Goal: Task Accomplishment & Management: Manage account settings

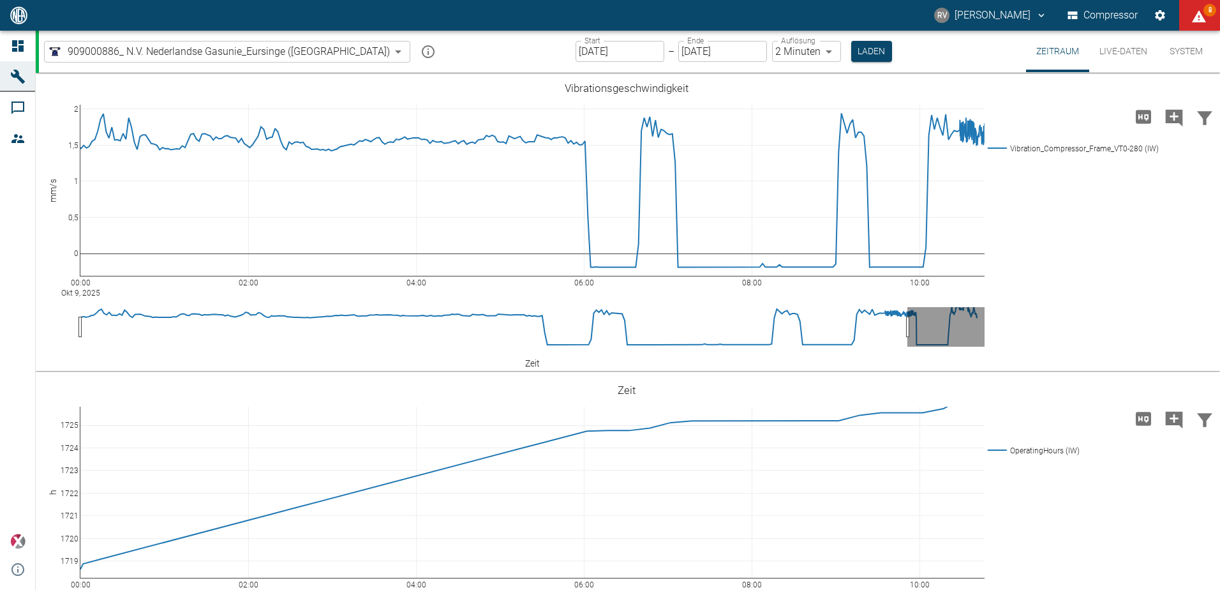
scroll to position [64, 0]
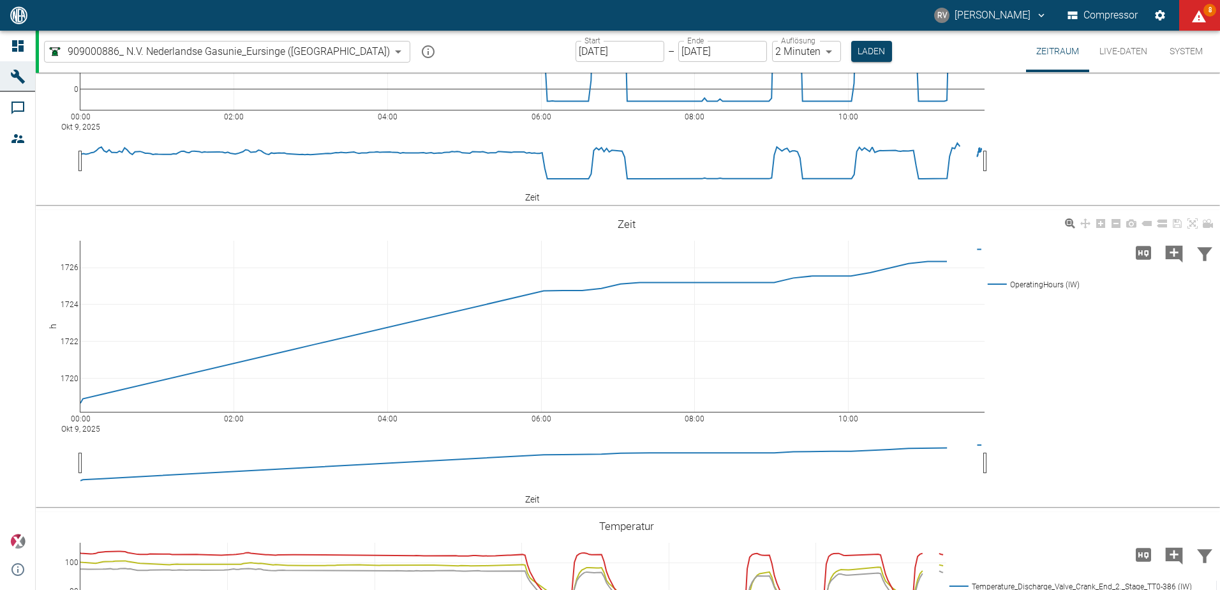
scroll to position [128, 0]
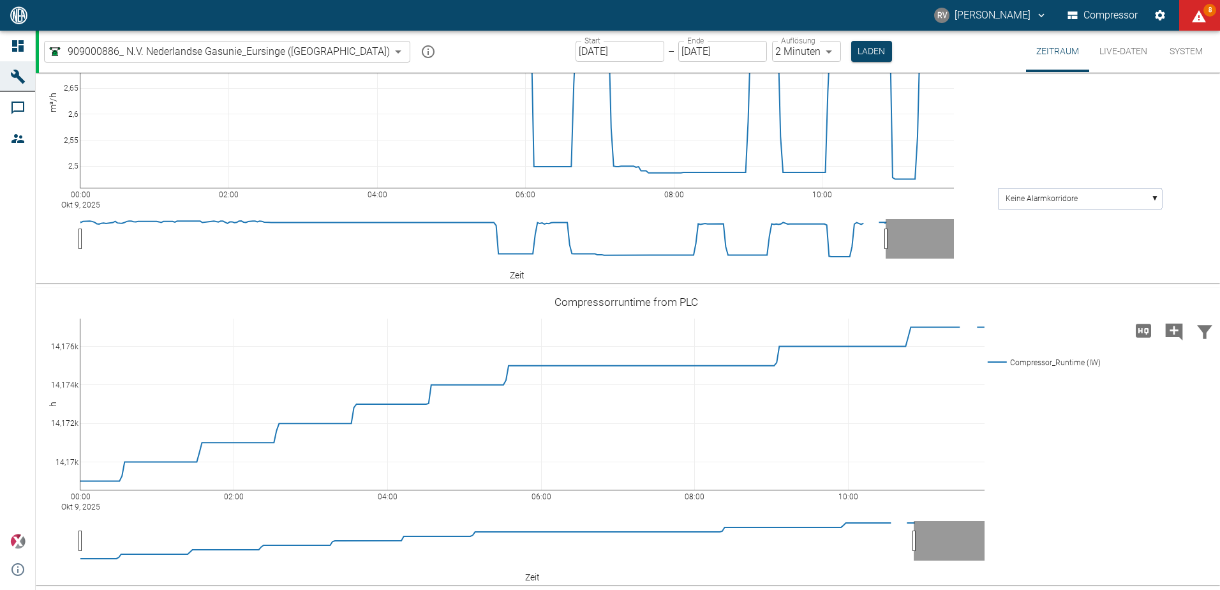
scroll to position [4011, 0]
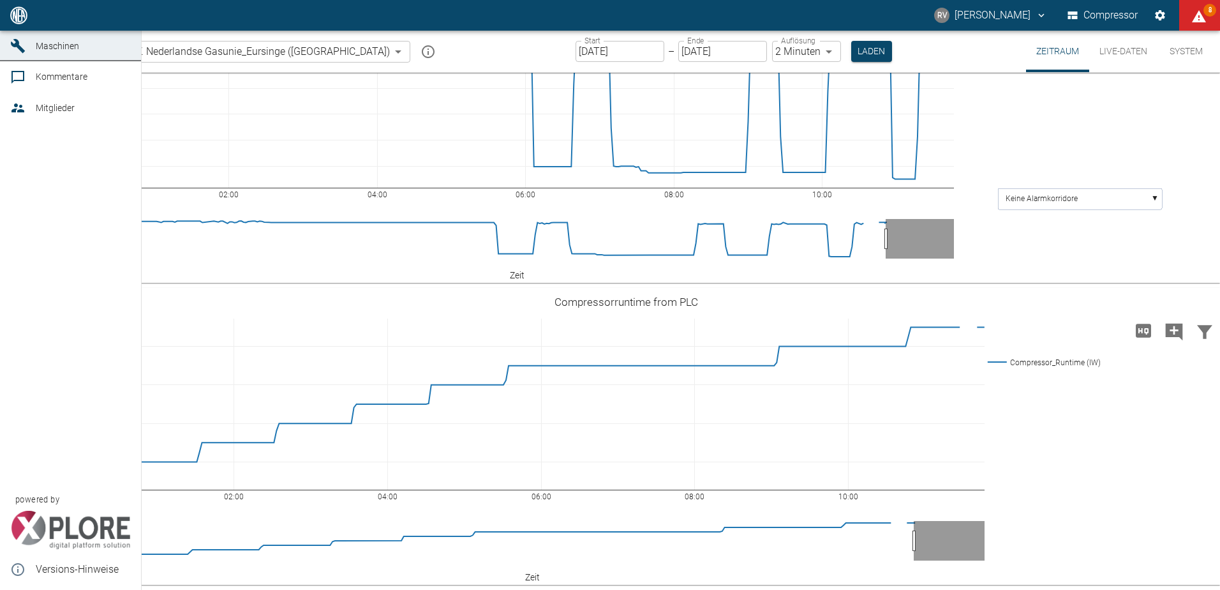
click at [15, 21] on icon at bounding box center [17, 15] width 11 height 11
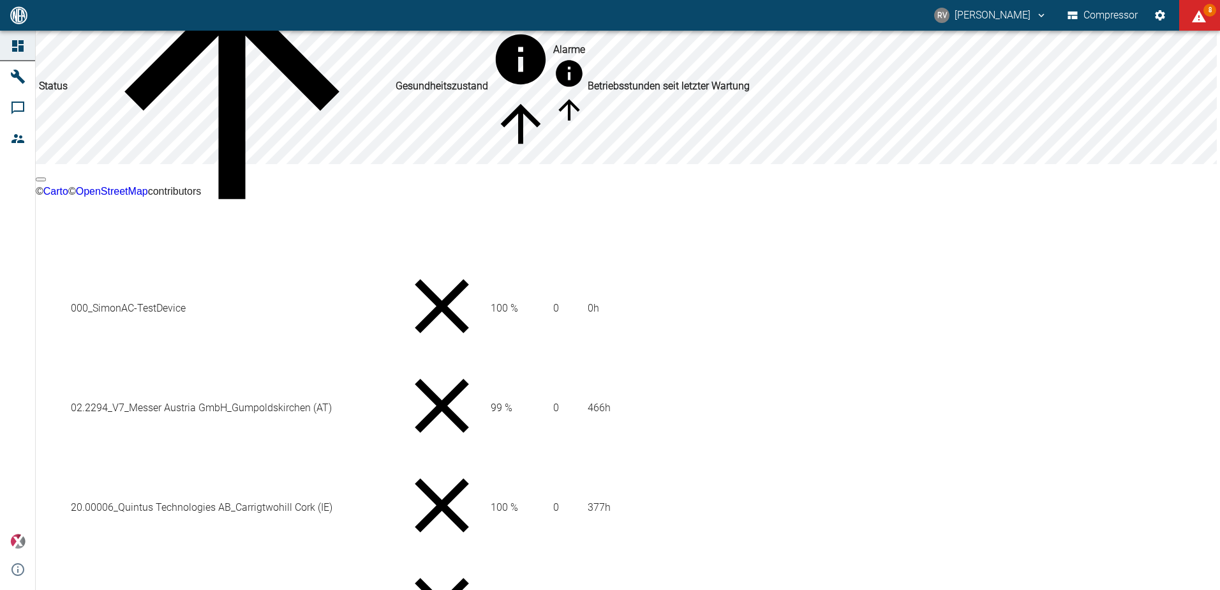
scroll to position [140, 0]
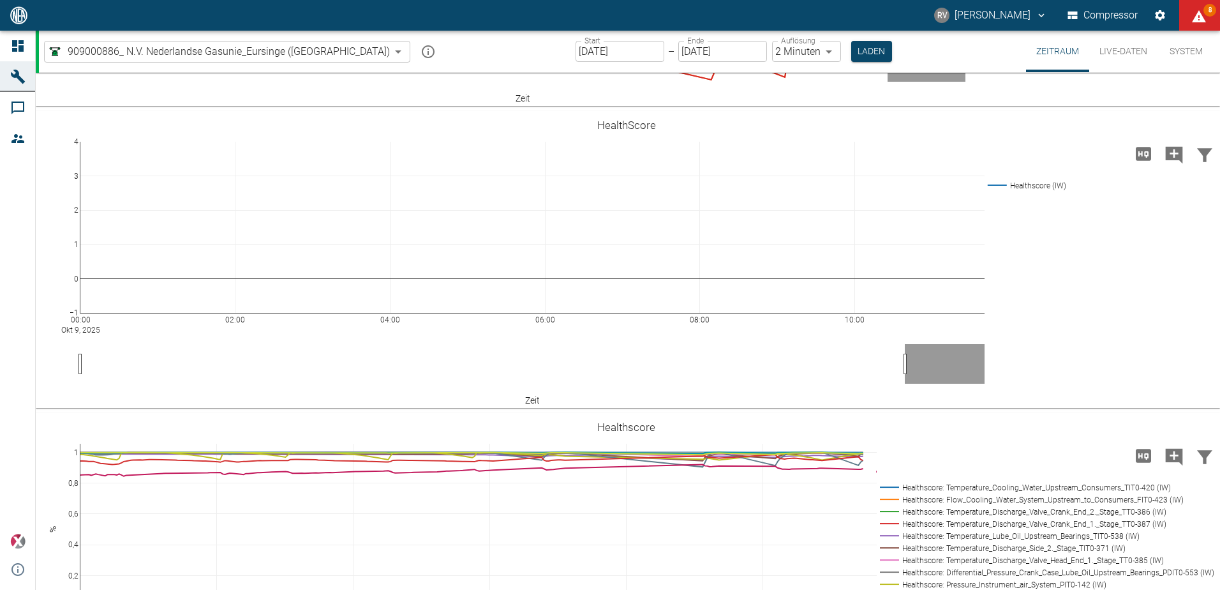
scroll to position [2361, 0]
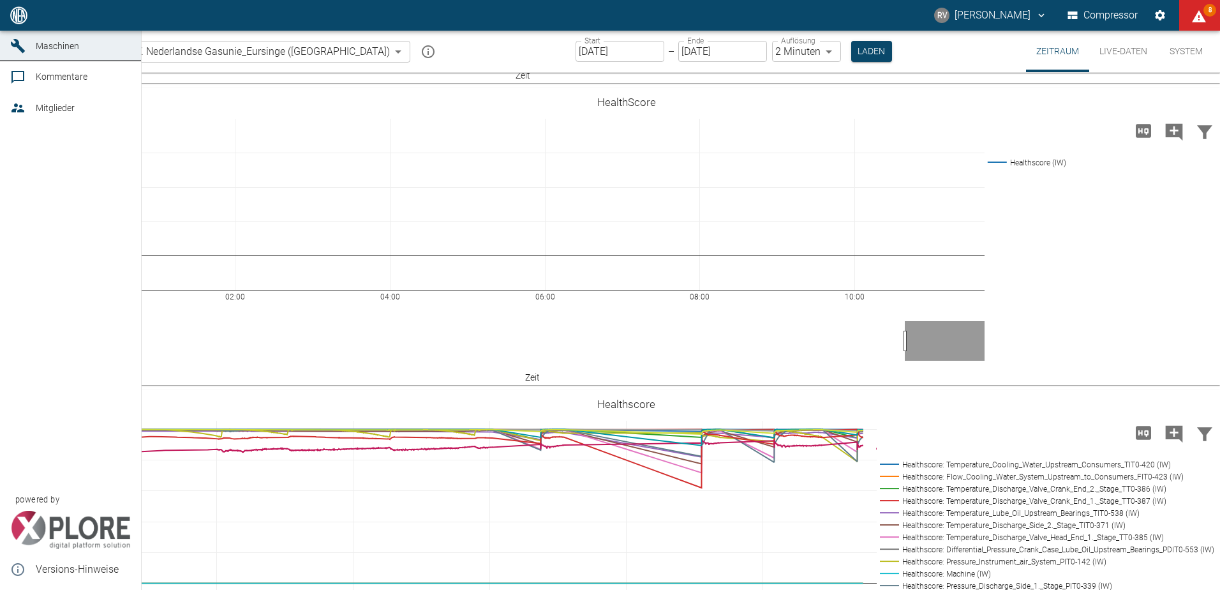
click at [15, 23] on icon at bounding box center [17, 15] width 15 height 15
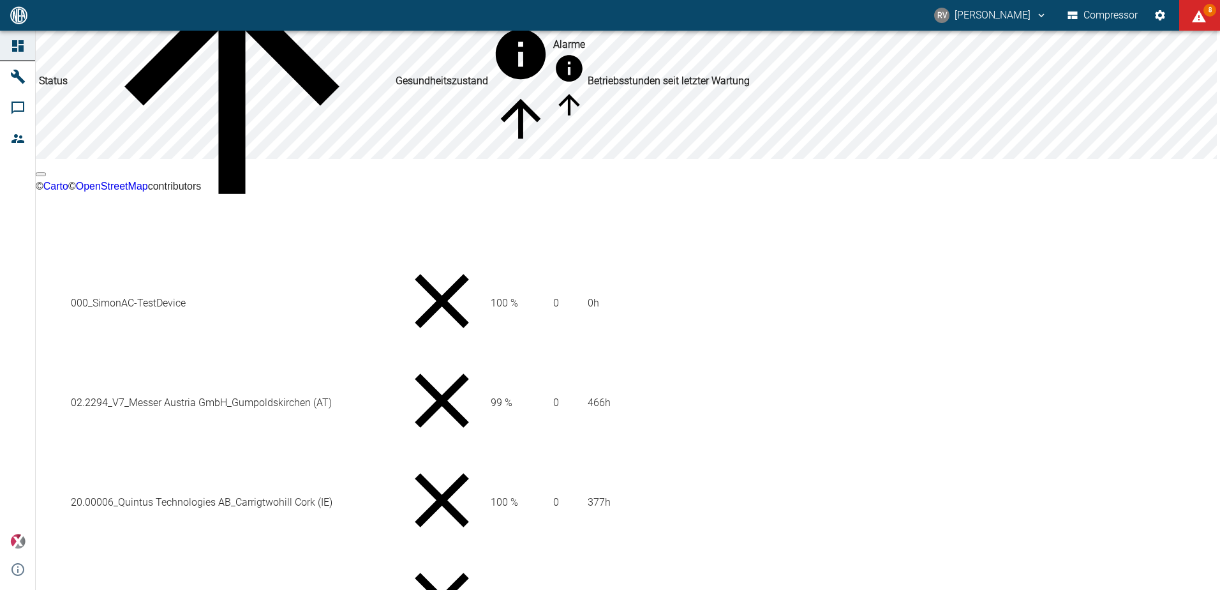
scroll to position [140, 0]
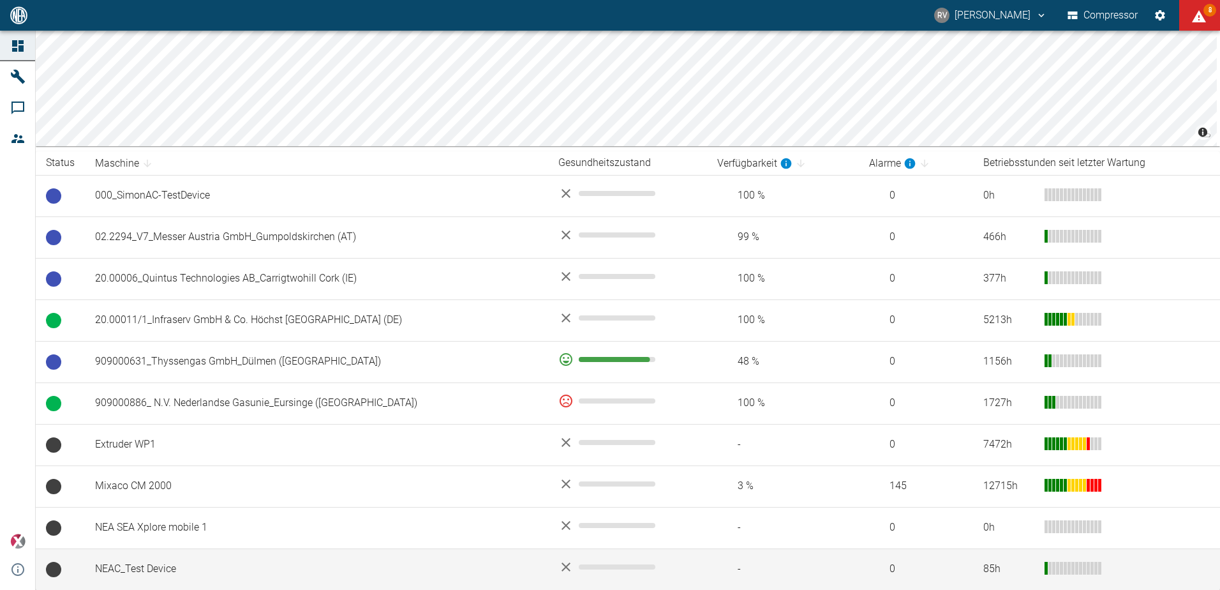
scroll to position [140, 0]
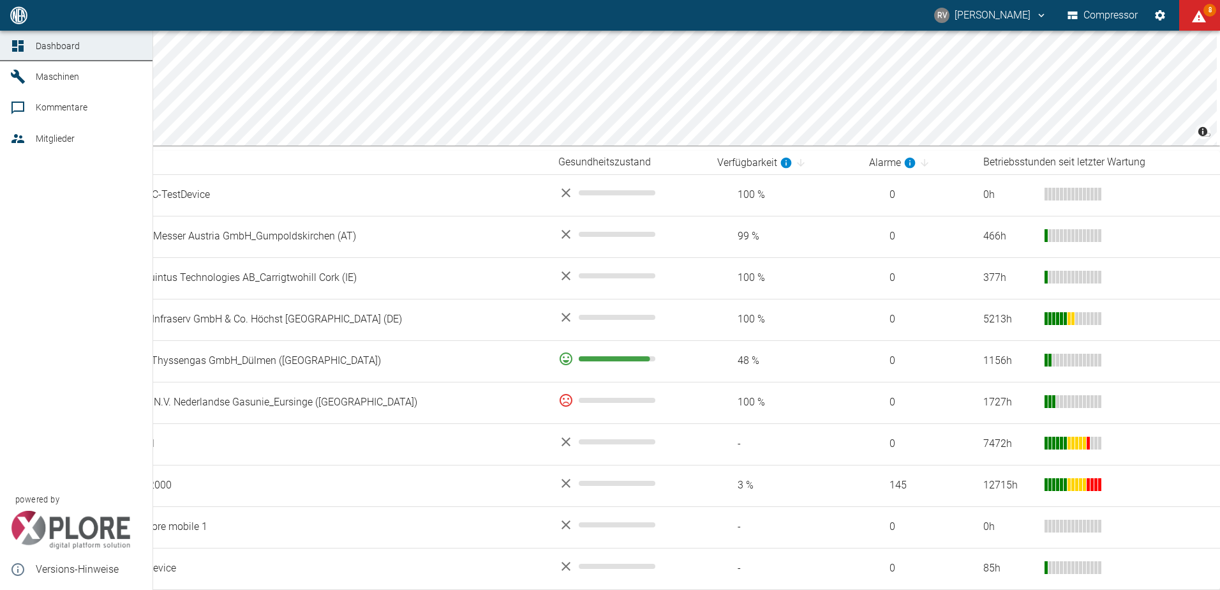
click at [56, 135] on span "Mitglieder" at bounding box center [55, 138] width 39 height 10
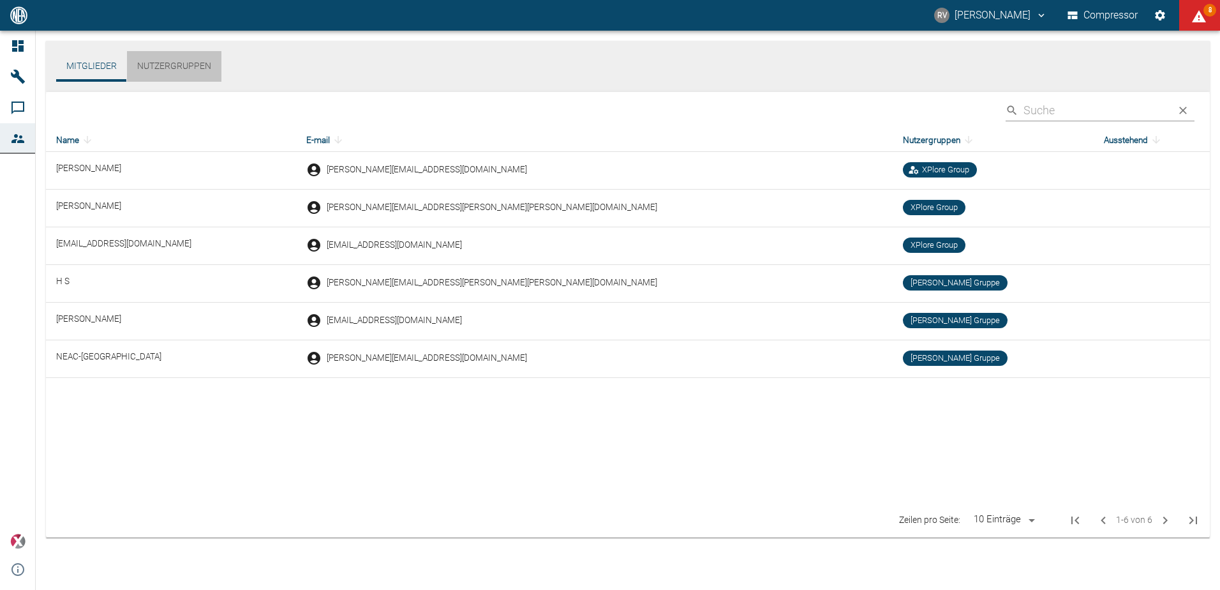
click at [175, 69] on button "Nutzergruppen" at bounding box center [174, 66] width 94 height 31
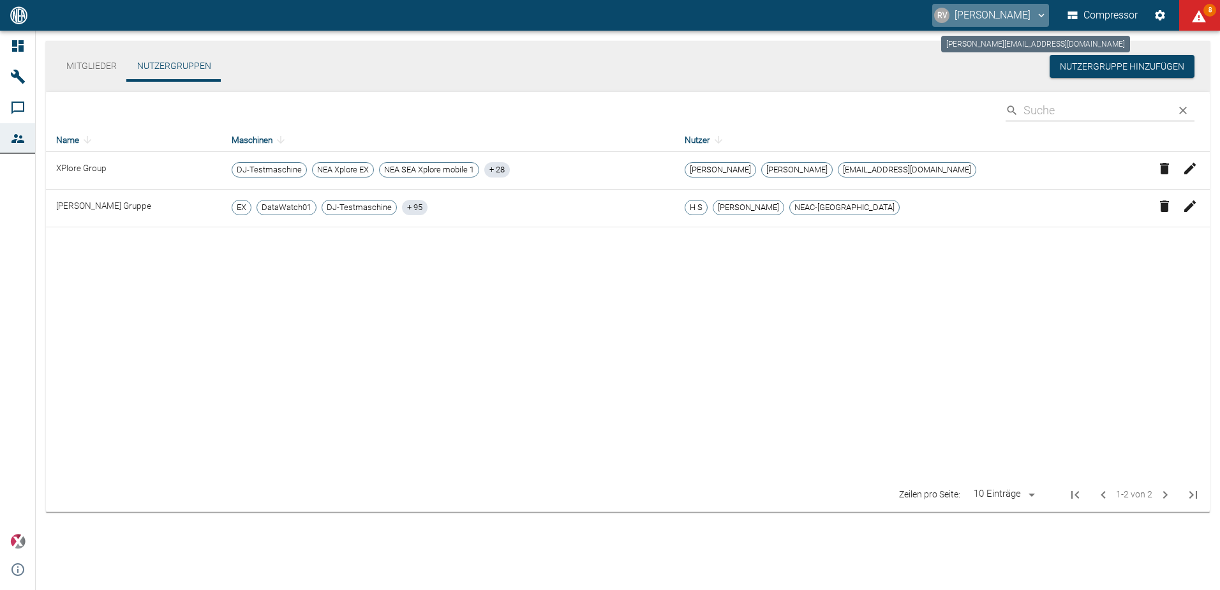
click at [987, 10] on button "RV Robert Vanlienen" at bounding box center [990, 15] width 117 height 23
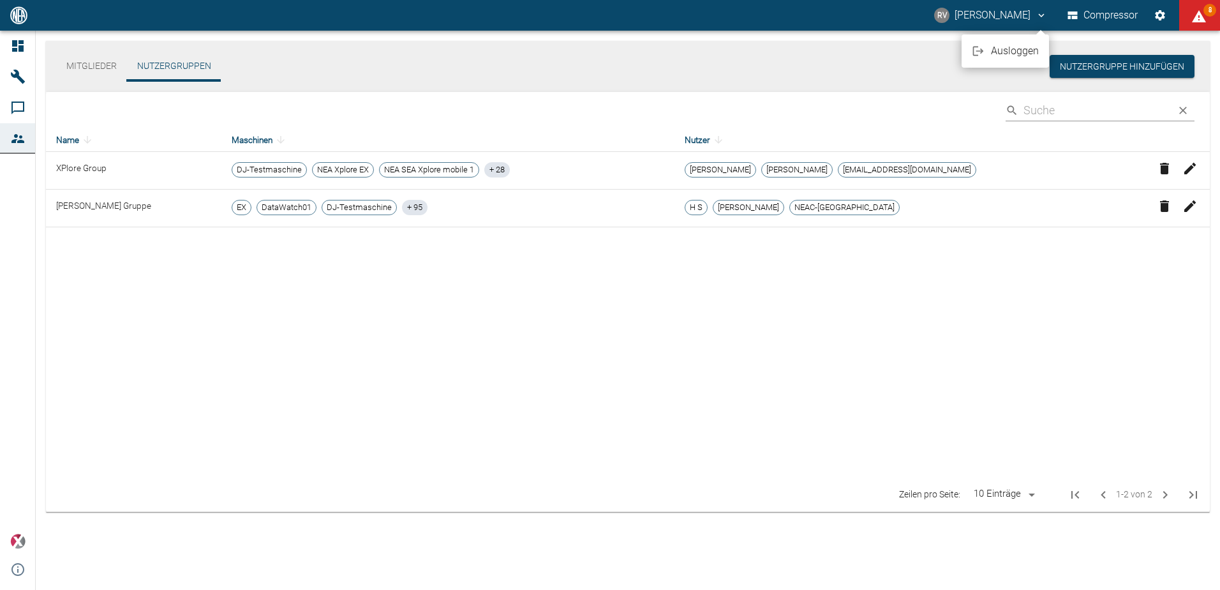
click at [1039, 13] on div at bounding box center [610, 295] width 1220 height 590
click at [1040, 17] on icon "robert.vanlienen@neac.de" at bounding box center [1040, 15] width 11 height 11
click at [1022, 49] on span "Ausloggen" at bounding box center [1015, 50] width 48 height 15
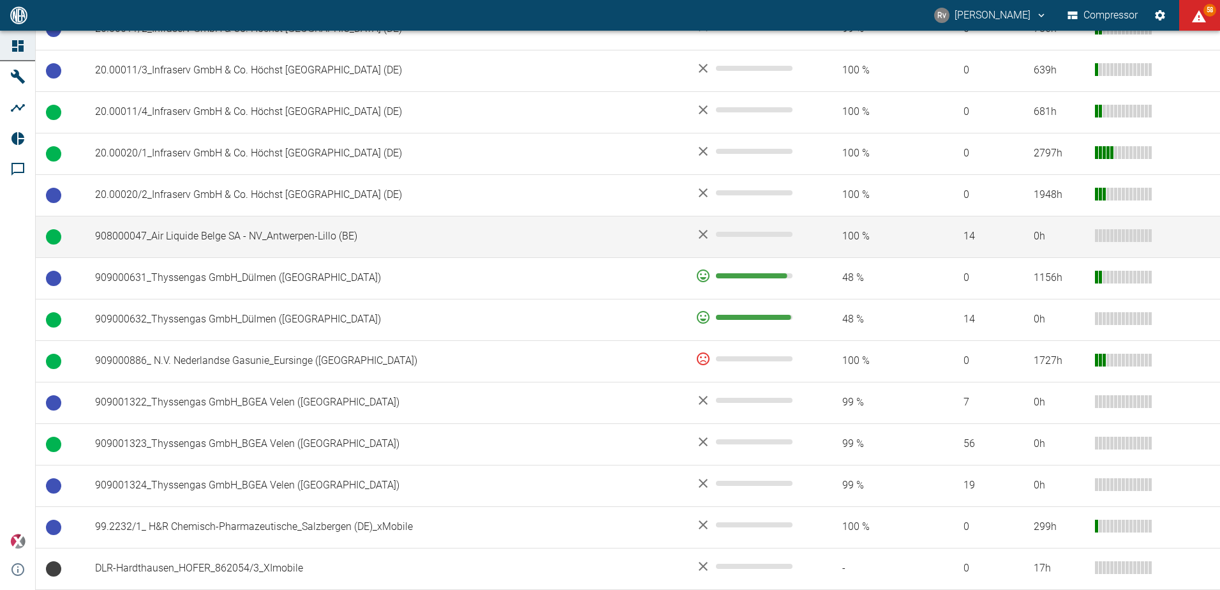
scroll to position [702, 0]
